Goal: Task Accomplishment & Management: Complete application form

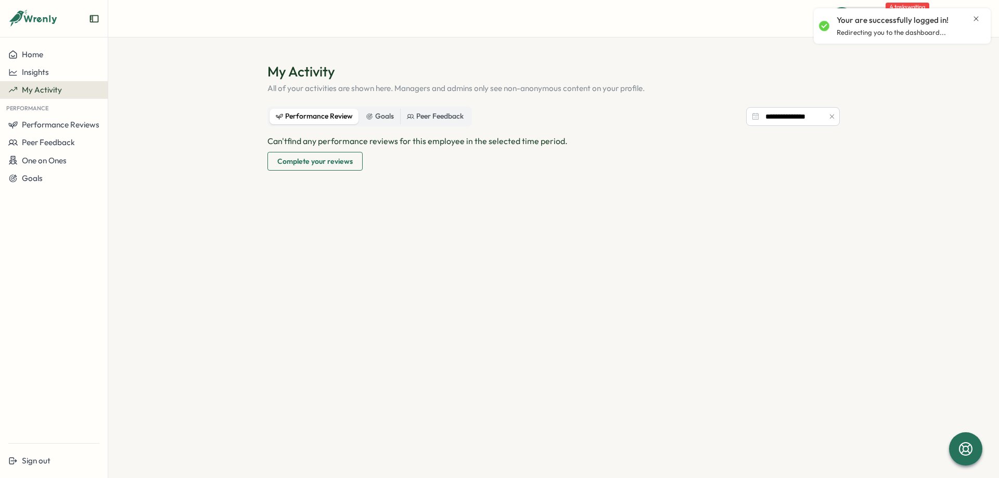
click at [311, 163] on span "Complete your reviews" at bounding box center [314, 162] width 75 height 18
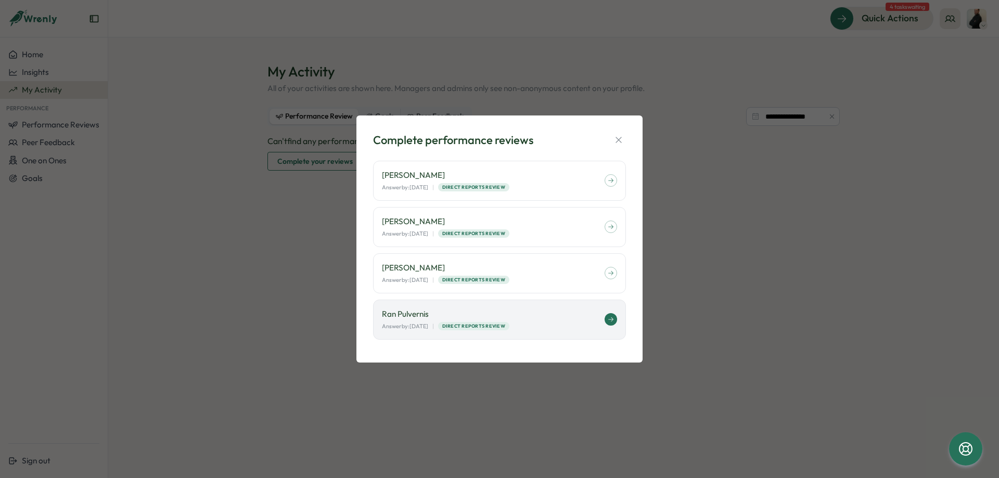
click at [611, 317] on icon at bounding box center [611, 320] width 6 height 6
click at [618, 142] on icon "button" at bounding box center [619, 140] width 6 height 6
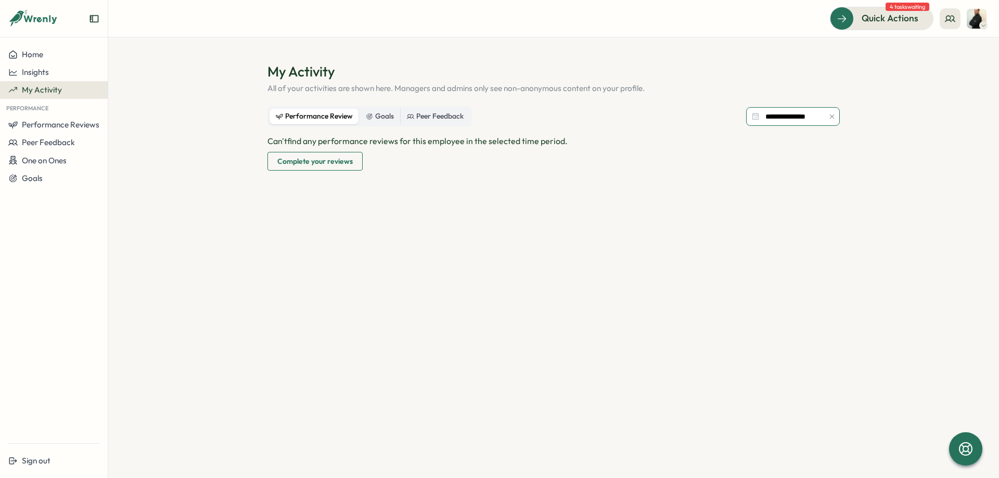
click at [795, 123] on input "**********" at bounding box center [793, 116] width 94 height 19
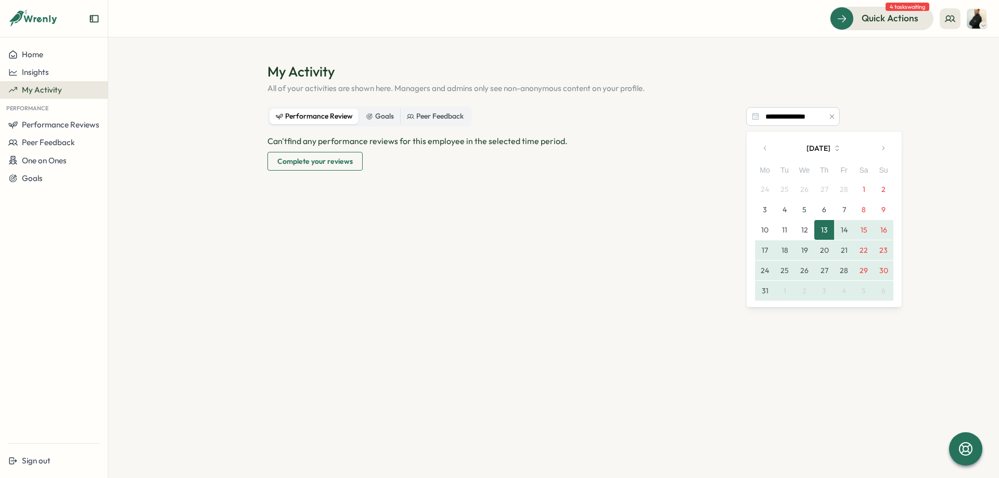
click at [890, 100] on section "**********" at bounding box center [553, 257] width 891 height 441
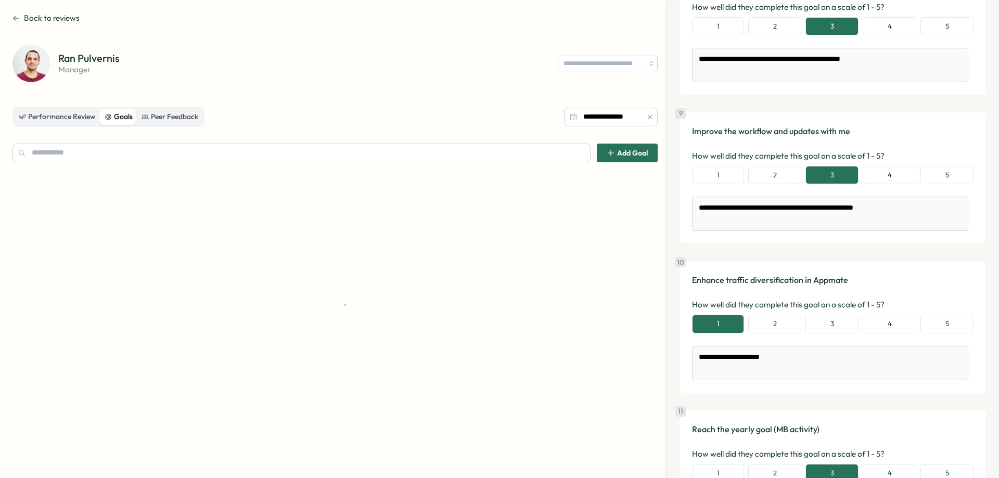
scroll to position [1344, 0]
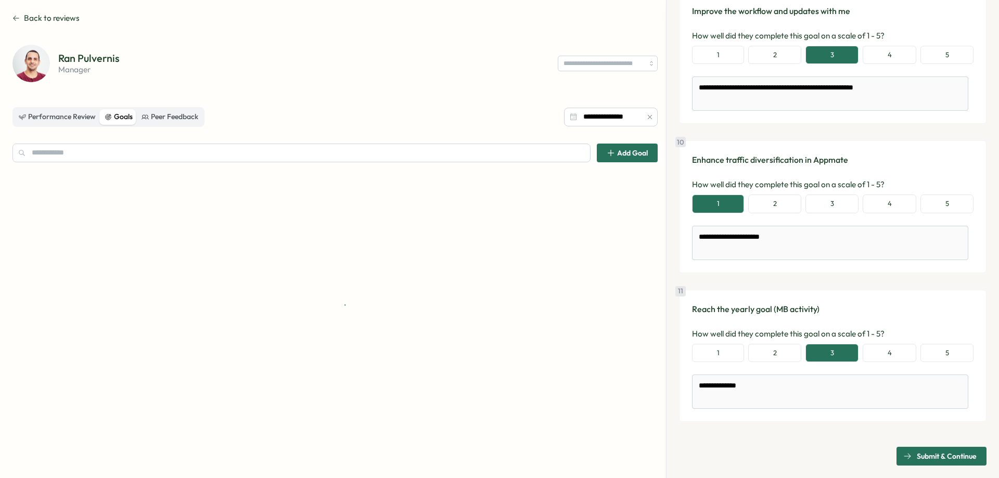
click at [936, 457] on span "Submit & Continue" at bounding box center [947, 457] width 60 height 18
type textarea "*"
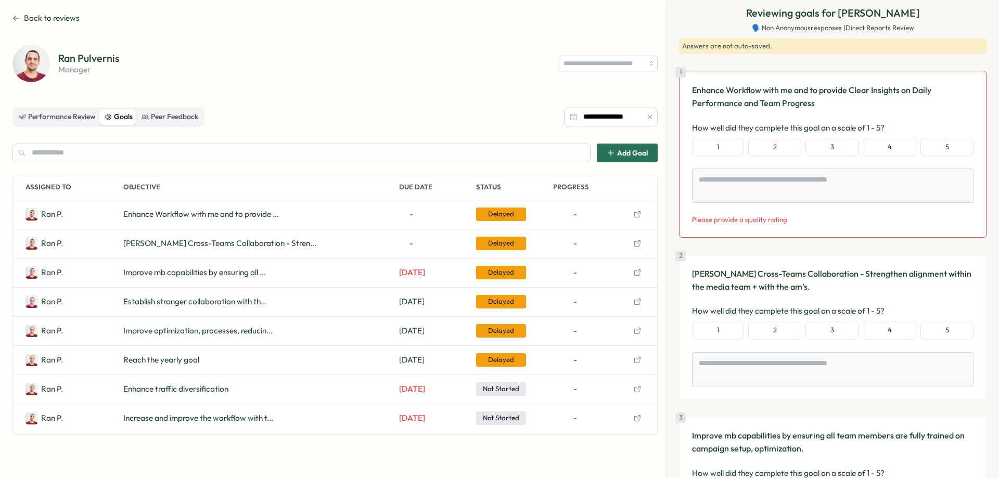
scroll to position [0, 0]
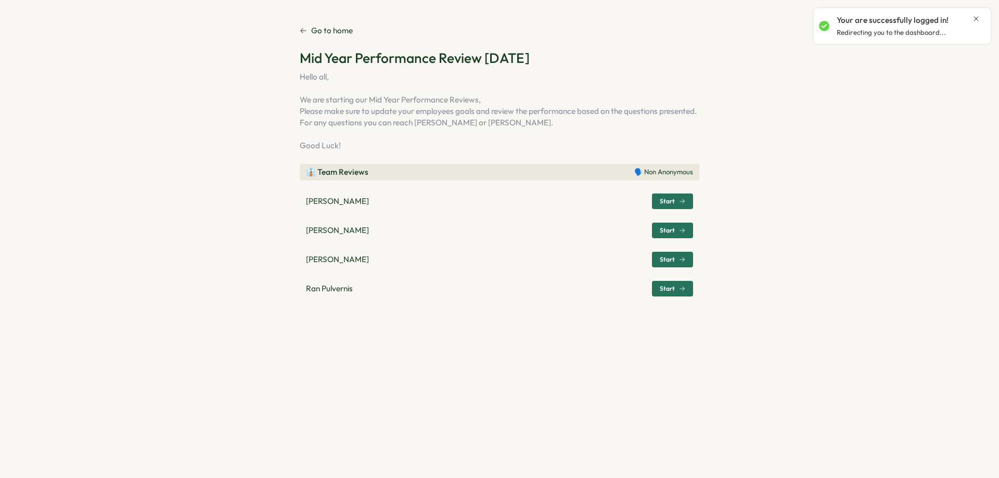
click at [668, 290] on span "Start" at bounding box center [667, 289] width 15 height 6
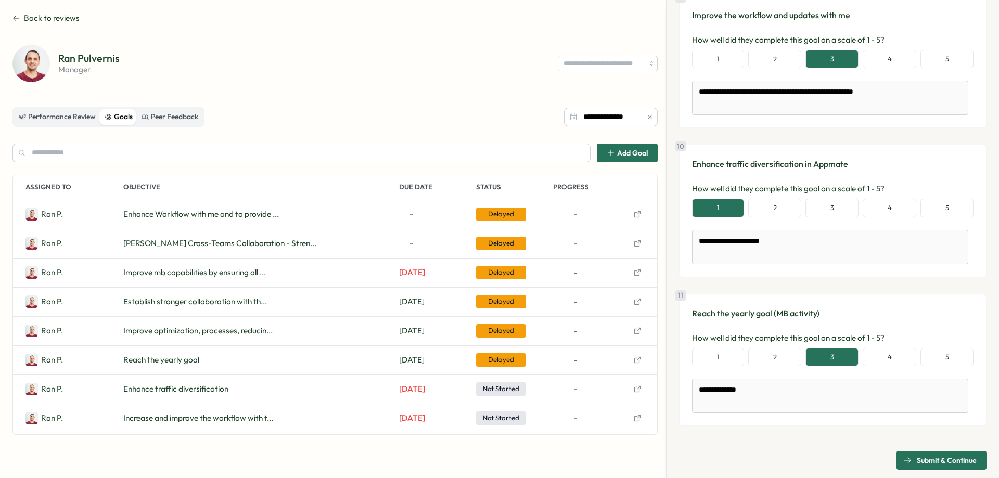
scroll to position [1344, 0]
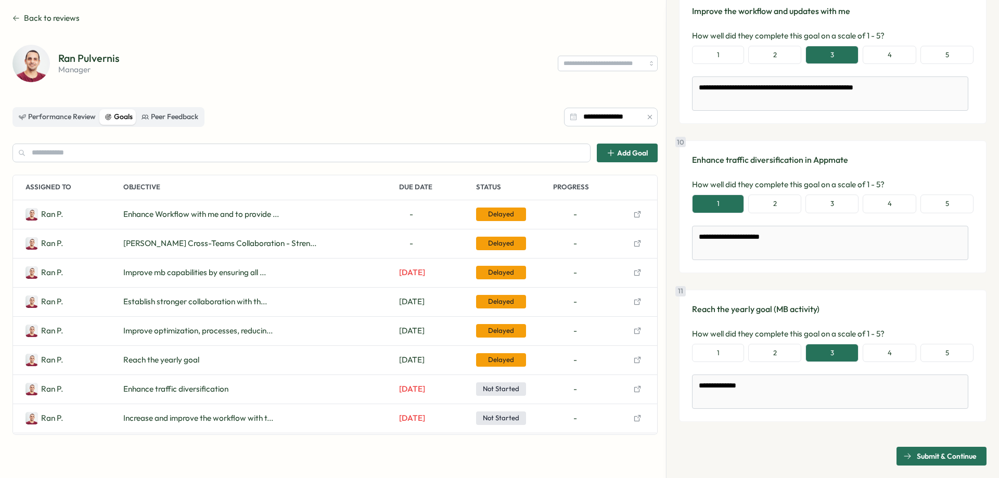
click at [920, 457] on span "Submit & Continue" at bounding box center [947, 457] width 60 height 18
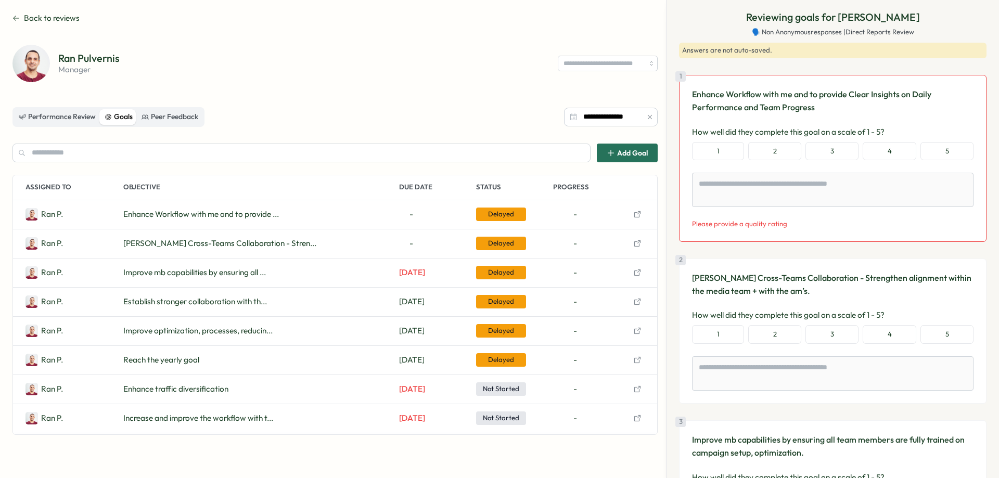
scroll to position [0, 0]
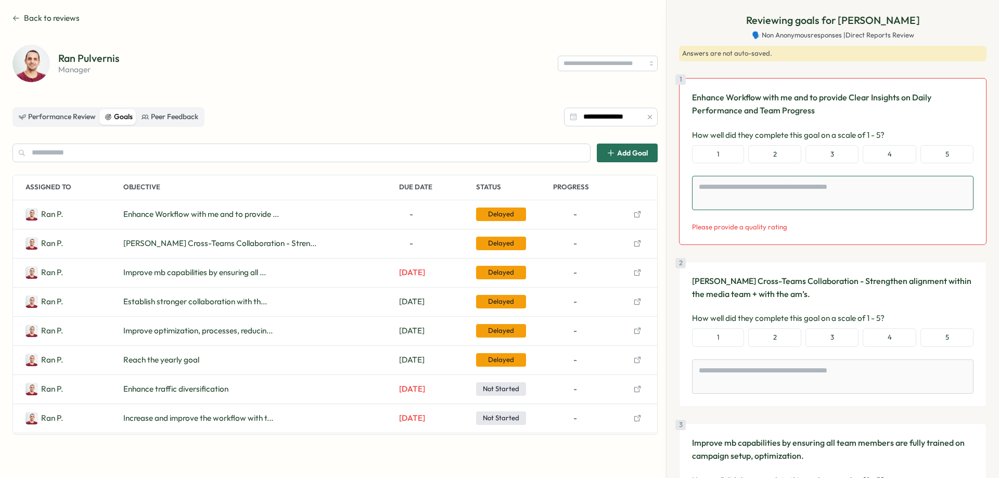
click at [727, 196] on textarea at bounding box center [833, 193] width 282 height 34
click at [843, 158] on button "3" at bounding box center [832, 154] width 53 height 19
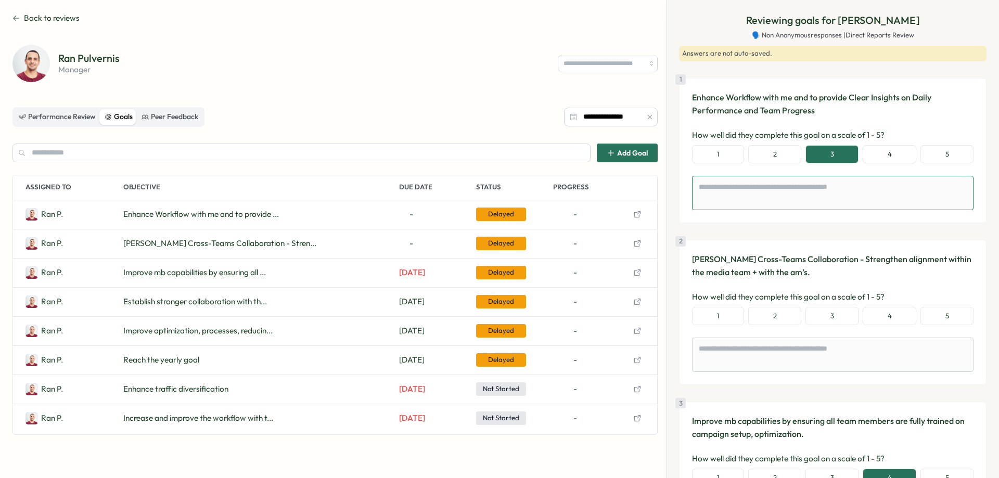
click at [838, 200] on textarea at bounding box center [833, 193] width 282 height 34
type textarea "*"
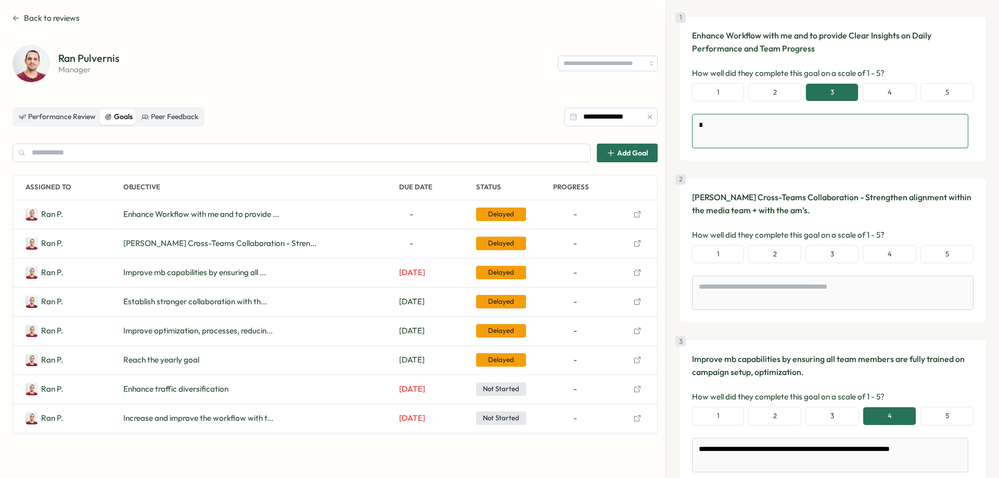
scroll to position [208, 0]
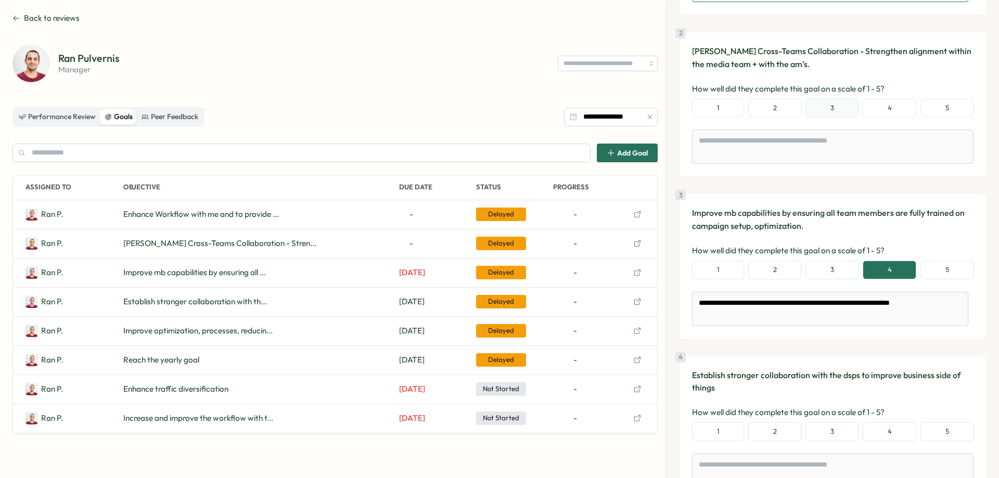
type textarea "*"
click at [828, 104] on button "3" at bounding box center [832, 108] width 53 height 19
click at [829, 145] on textarea at bounding box center [833, 147] width 282 height 34
type textarea "*"
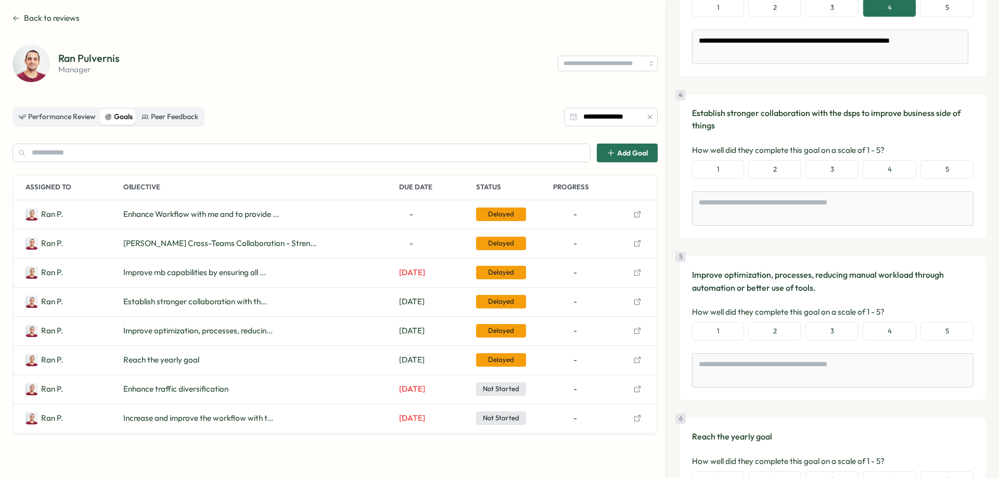
scroll to position [521, 0]
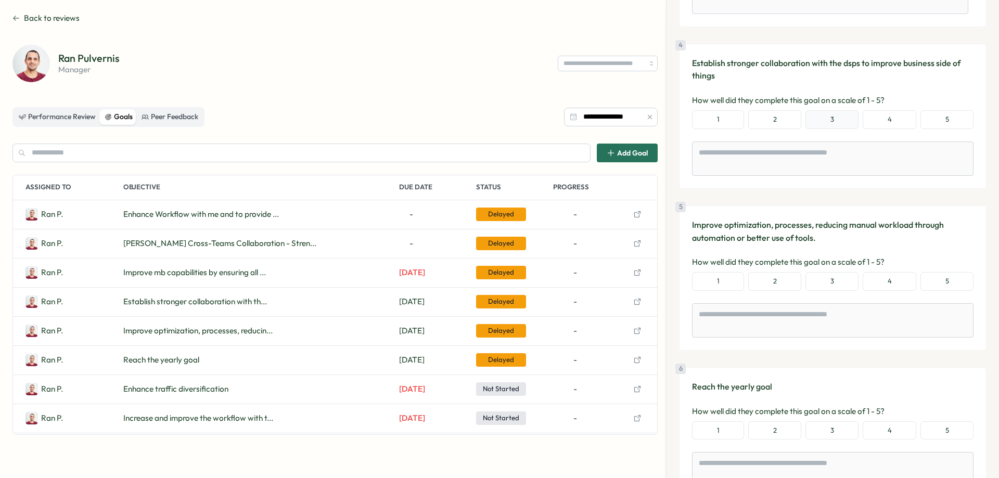
type textarea "*"
click at [839, 122] on button "3" at bounding box center [832, 119] width 53 height 19
click at [838, 156] on textarea at bounding box center [833, 159] width 282 height 34
type textarea "*"
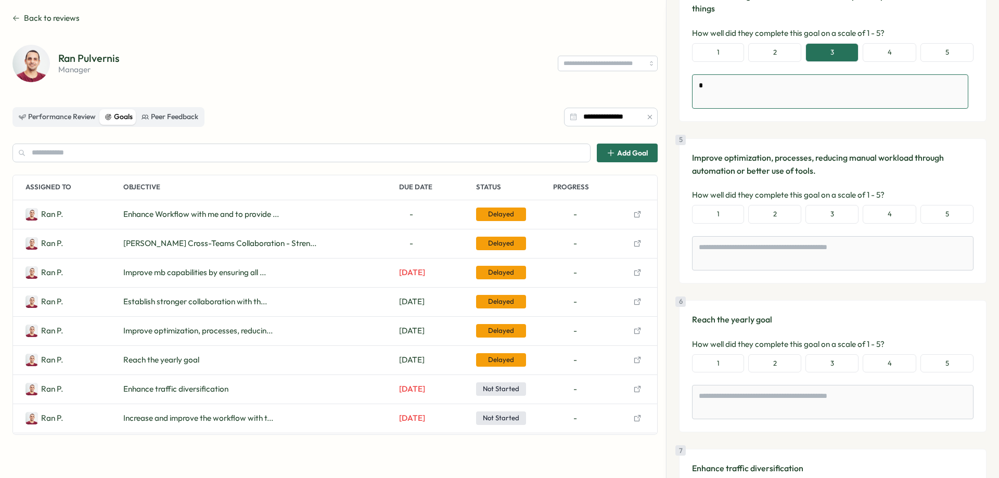
scroll to position [677, 0]
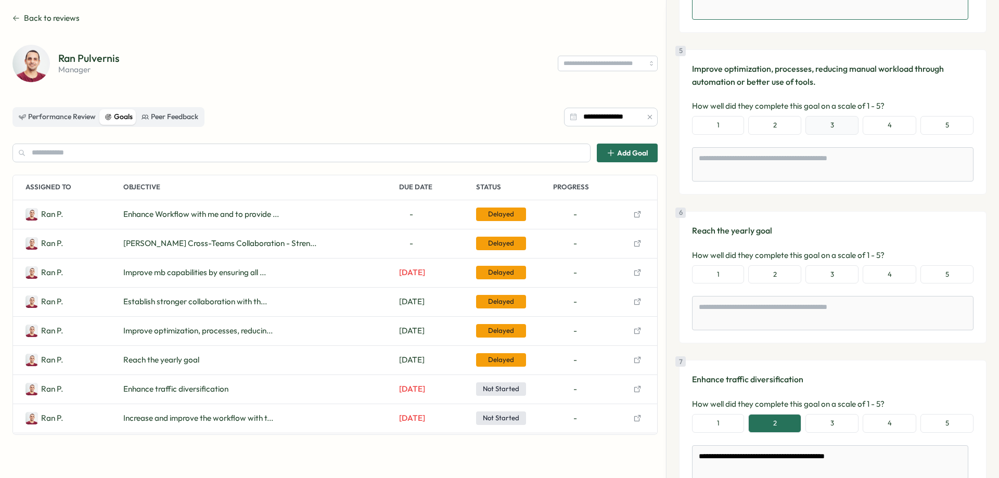
type textarea "*"
click at [837, 124] on button "3" at bounding box center [832, 125] width 53 height 19
click at [837, 163] on textarea at bounding box center [833, 164] width 282 height 34
type textarea "*"
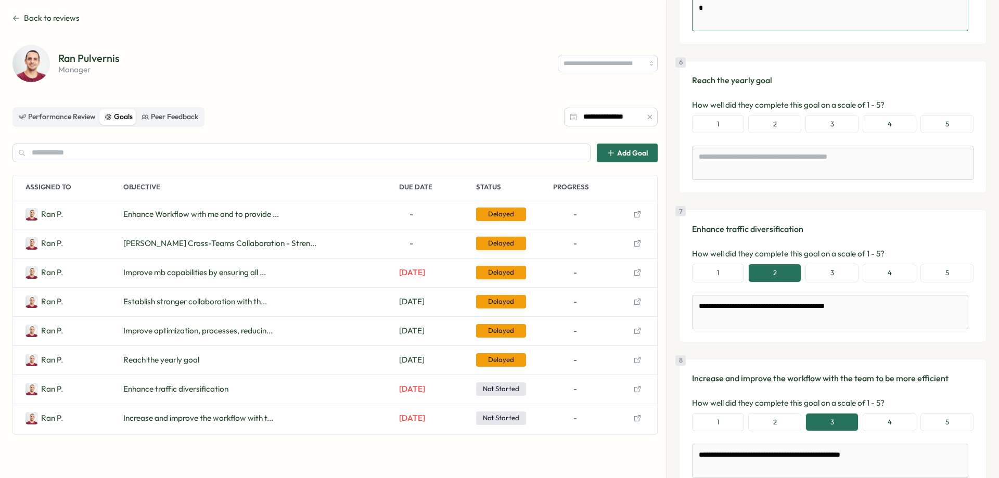
scroll to position [833, 0]
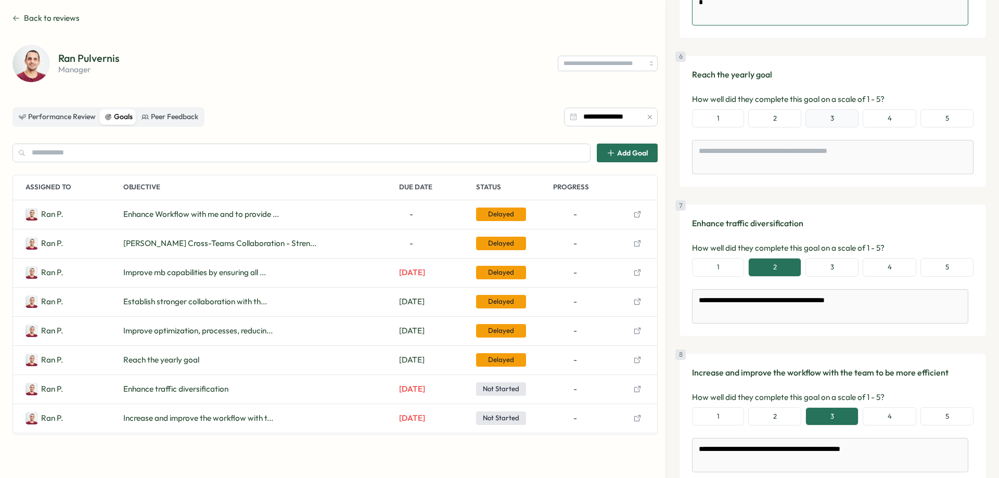
type textarea "*"
click at [836, 122] on button "3" at bounding box center [832, 118] width 53 height 19
click at [836, 162] on textarea at bounding box center [833, 157] width 282 height 34
type textarea "*"
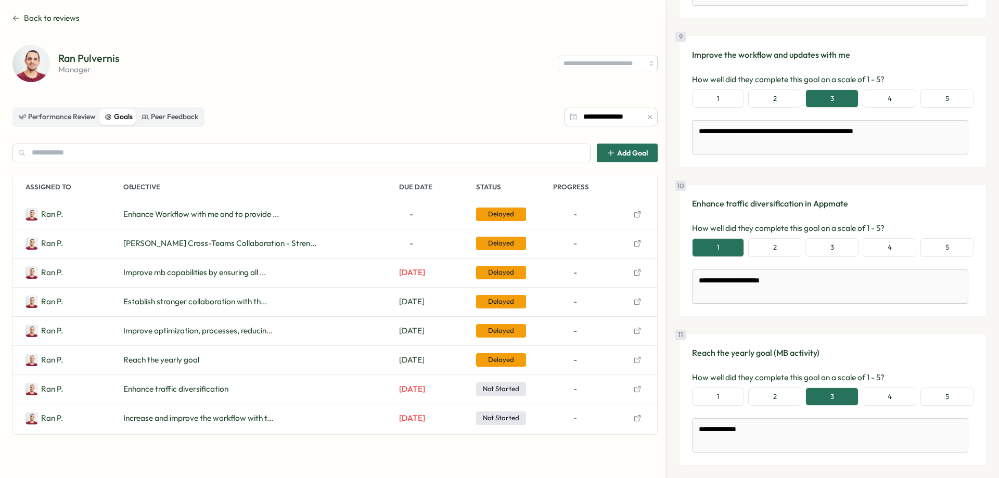
scroll to position [1344, 0]
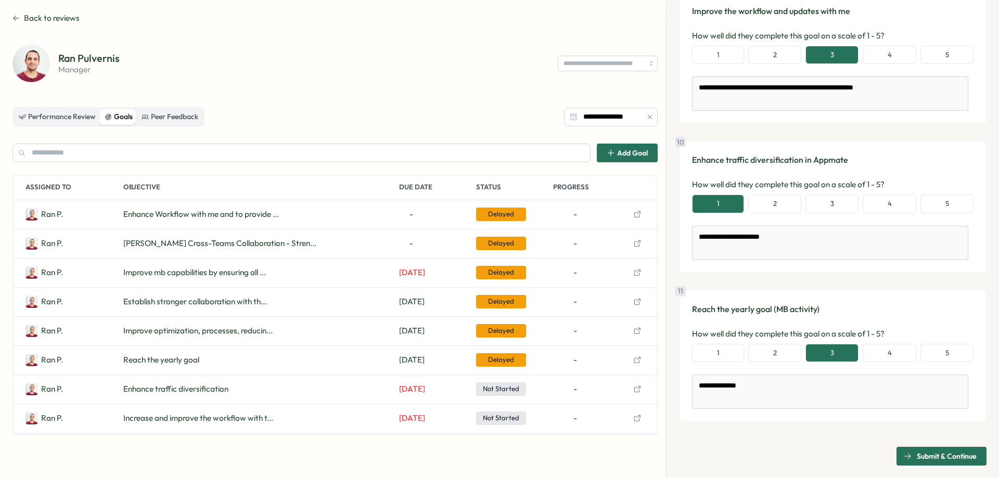
type textarea "*"
click at [956, 453] on span "Submit & Continue" at bounding box center [947, 457] width 60 height 18
type textarea "*"
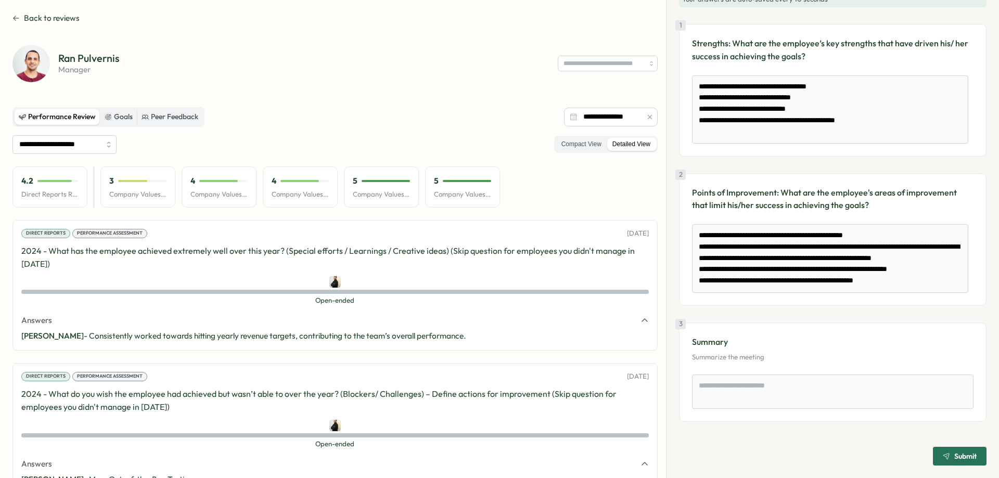
scroll to position [0, 0]
drag, startPoint x: 873, startPoint y: 234, endPoint x: 695, endPoint y: 233, distance: 178.0
click at [695, 233] on textarea "**********" at bounding box center [830, 258] width 276 height 69
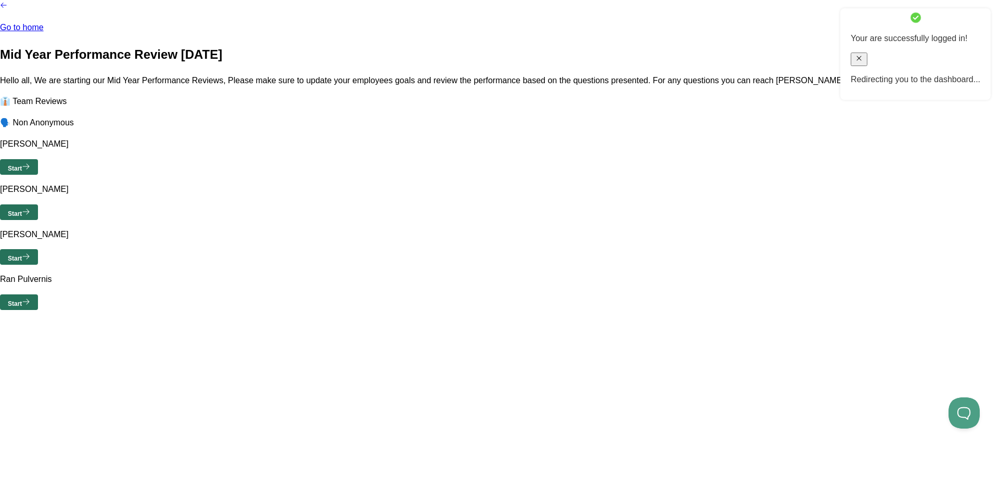
click at [22, 172] on span "Start" at bounding box center [15, 168] width 14 height 7
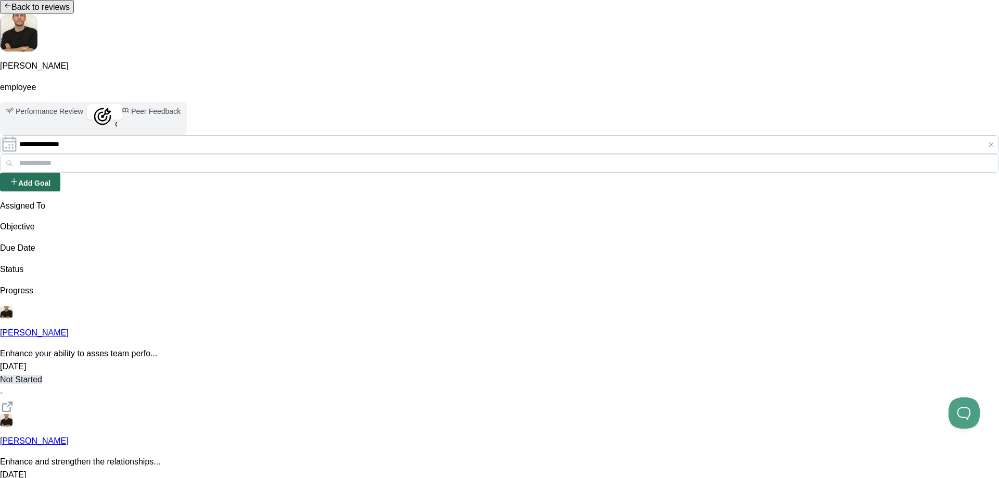
scroll to position [1441, 0]
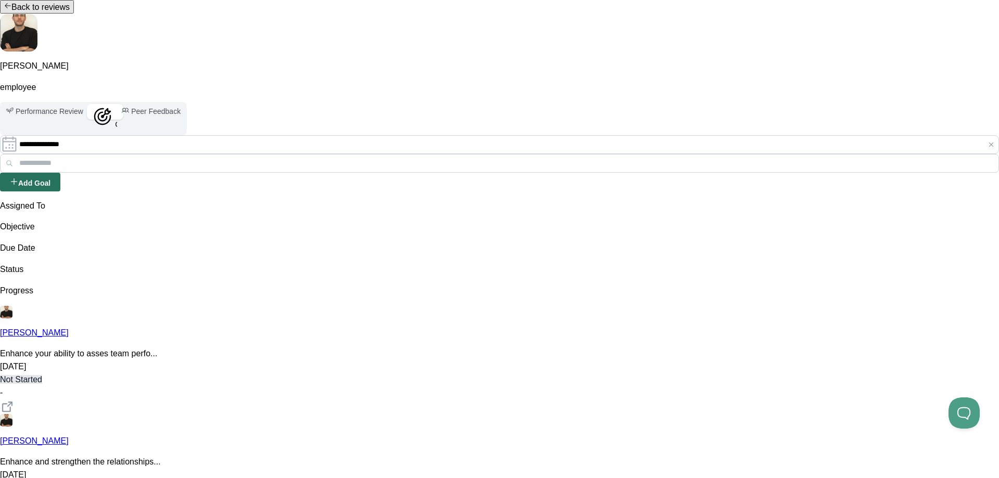
type textarea "*"
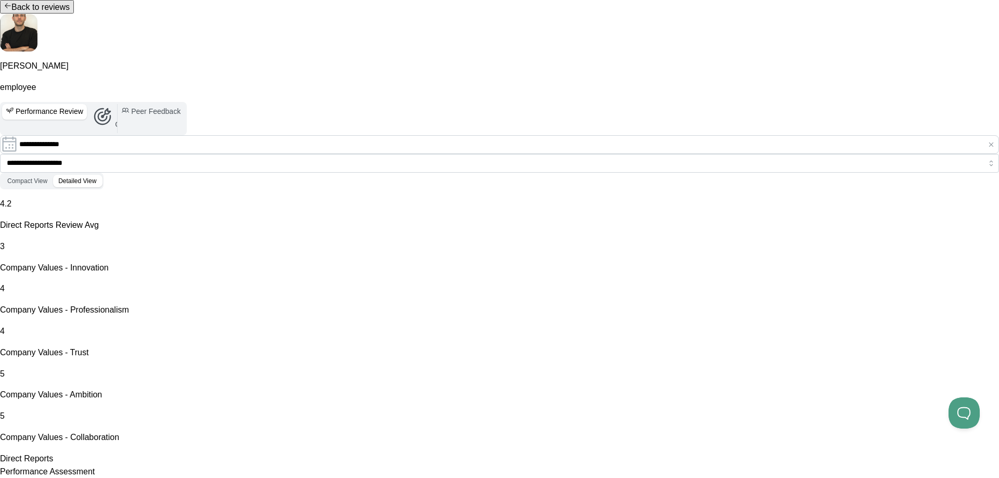
scroll to position [33, 0]
drag, startPoint x: 776, startPoint y: 187, endPoint x: 678, endPoint y: 86, distance: 141.0
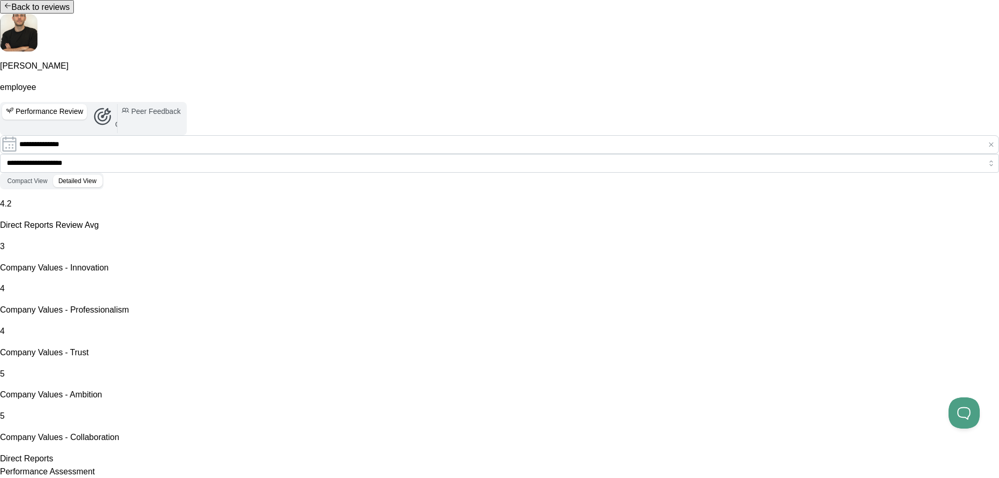
drag, startPoint x: 853, startPoint y: 273, endPoint x: 659, endPoint y: 233, distance: 198.3
